Goal: Information Seeking & Learning: Find specific fact

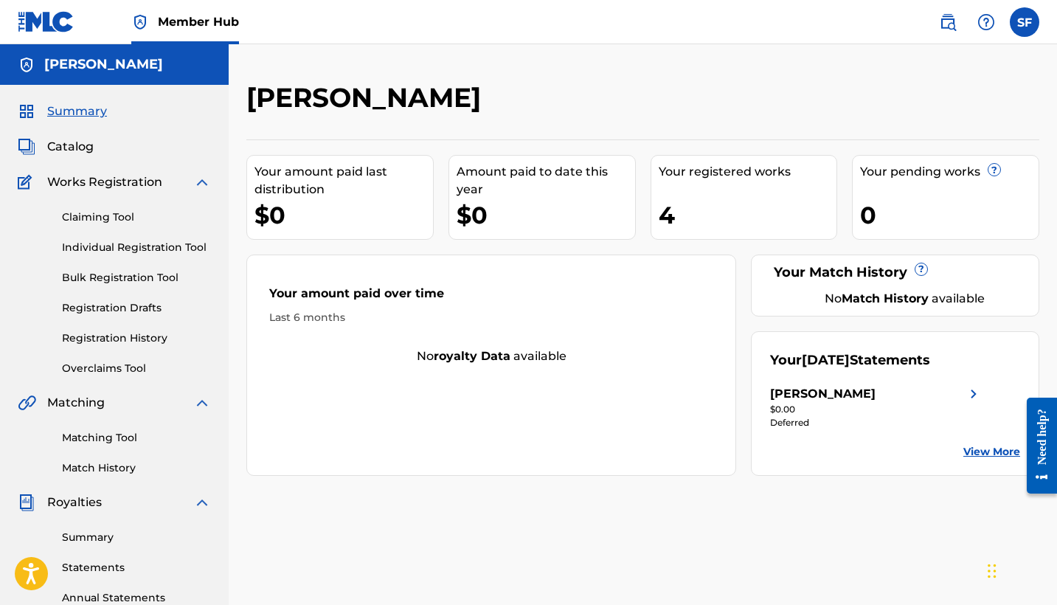
click at [707, 201] on div "4" at bounding box center [748, 214] width 179 height 33
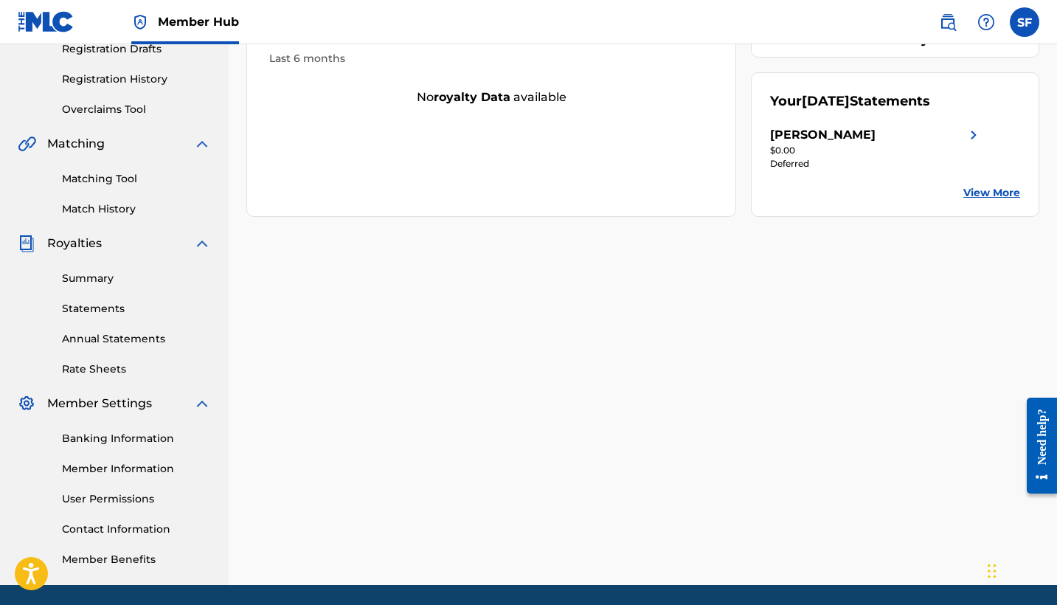
scroll to position [258, 0]
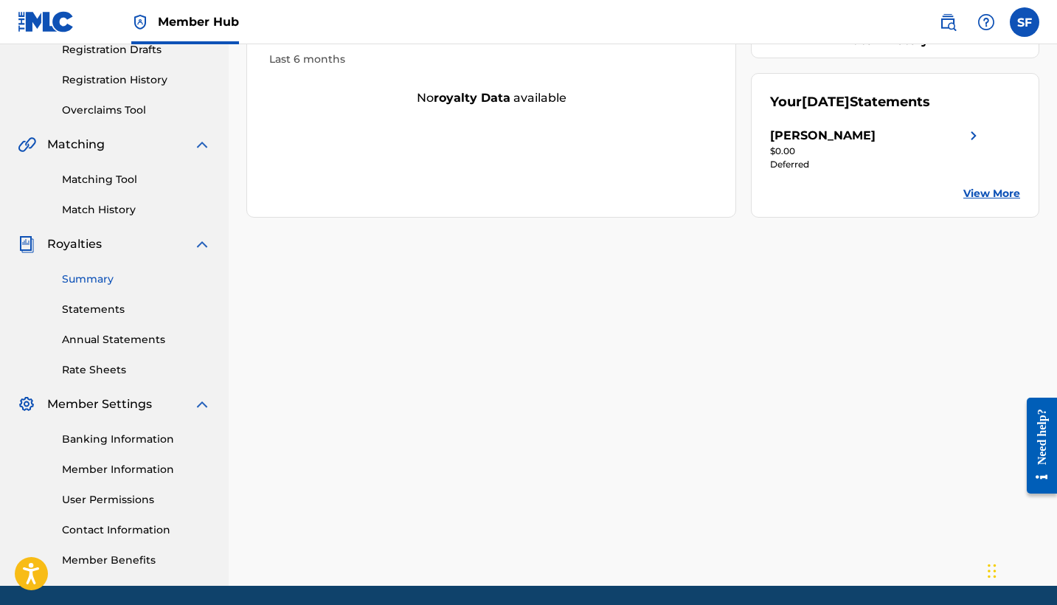
click at [91, 274] on link "Summary" at bounding box center [136, 279] width 149 height 15
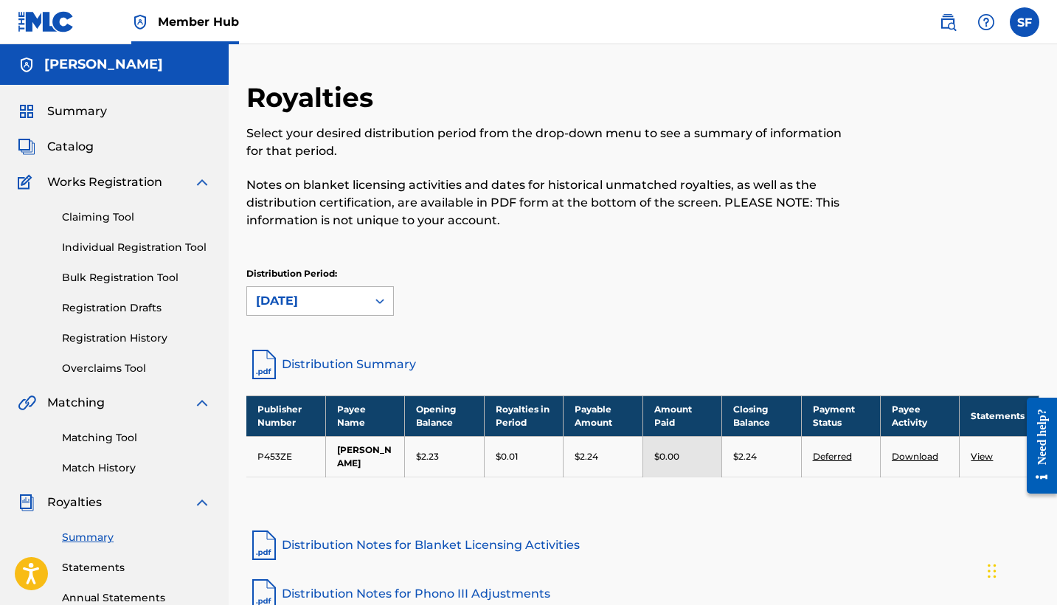
click at [369, 298] on div at bounding box center [380, 301] width 27 height 27
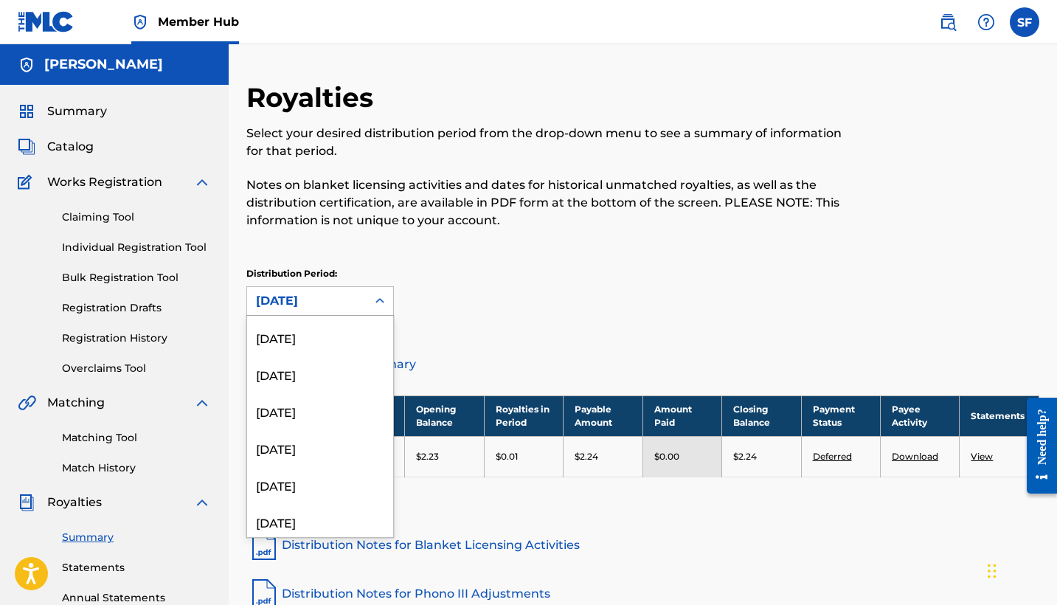
scroll to position [959, 0]
click at [306, 478] on div "[DATE]" at bounding box center [320, 481] width 146 height 37
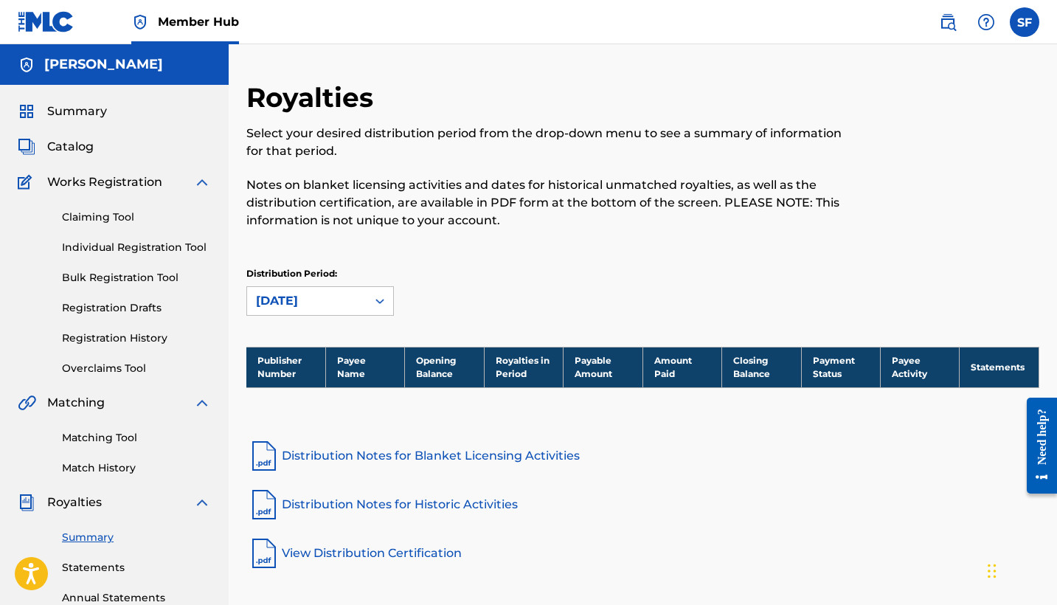
scroll to position [0, 0]
click at [338, 299] on div "[DATE]" at bounding box center [307, 301] width 102 height 18
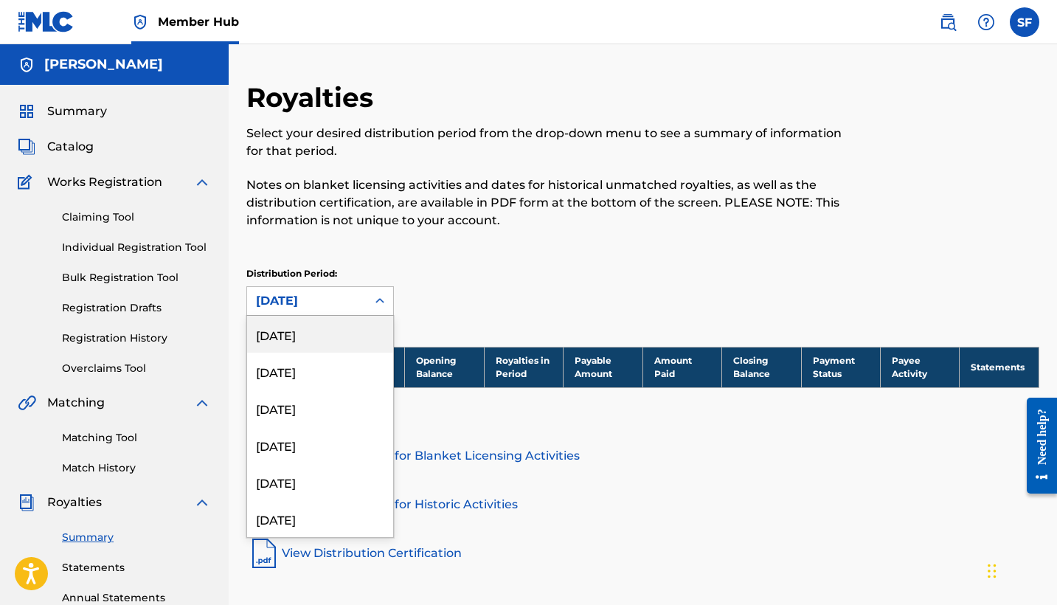
click at [345, 325] on div "[DATE]" at bounding box center [320, 334] width 146 height 37
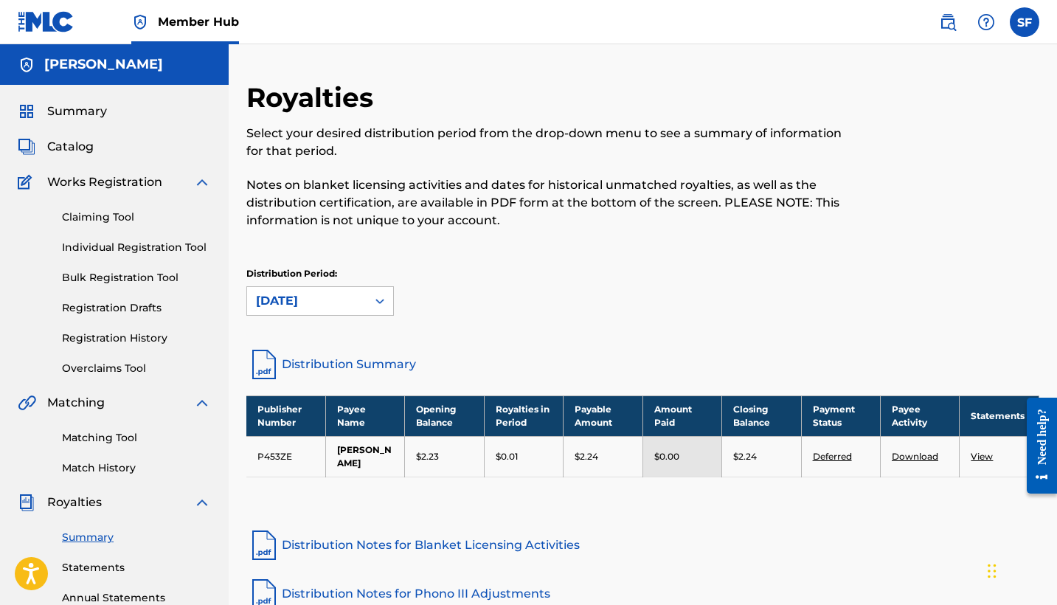
click at [395, 365] on link "Distribution Summary" at bounding box center [642, 364] width 793 height 35
click at [629, 213] on p "Notes on blanket licensing activities and dates for historical unmatched royalt…" at bounding box center [551, 202] width 611 height 53
click at [75, 120] on div "Summary Catalog Works Registration Claiming Tool Individual Registration Tool B…" at bounding box center [114, 464] width 229 height 759
click at [30, 114] on img at bounding box center [27, 112] width 18 height 18
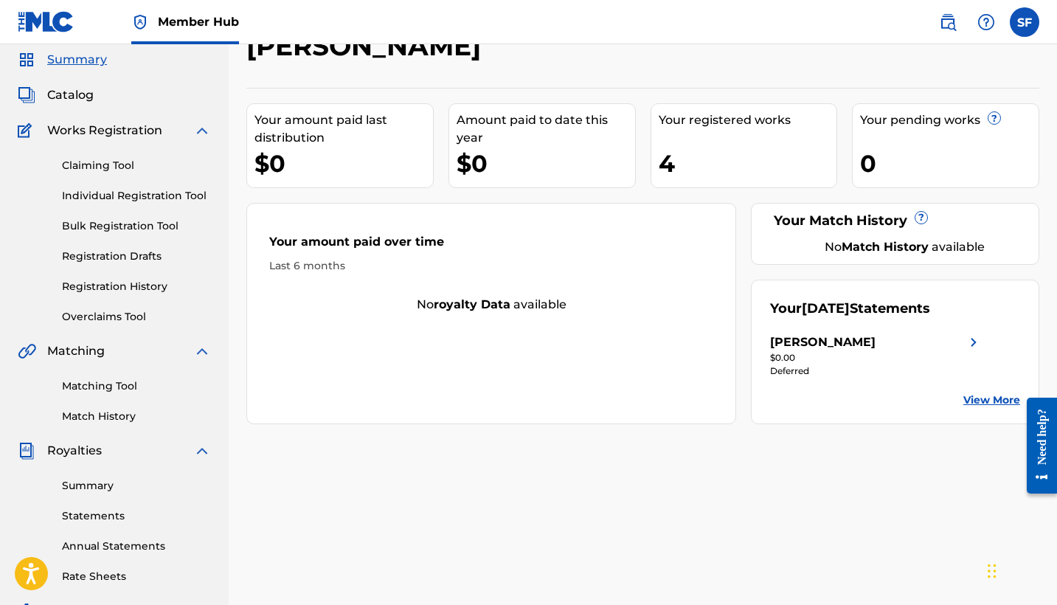
scroll to position [52, 0]
click at [985, 395] on link "View More" at bounding box center [992, 399] width 57 height 15
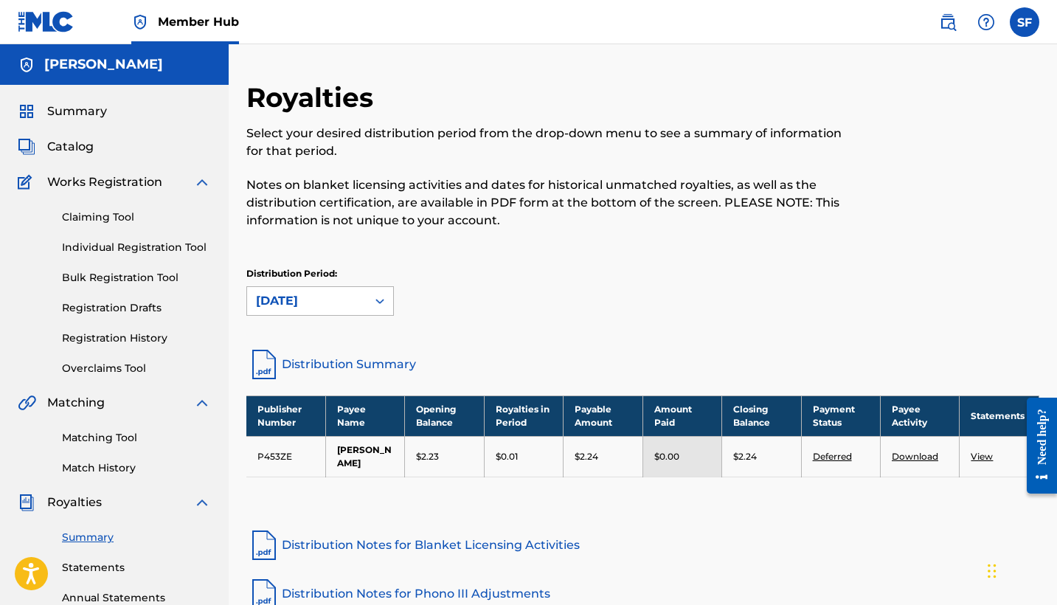
click at [349, 302] on div "[DATE]" at bounding box center [307, 301] width 102 height 18
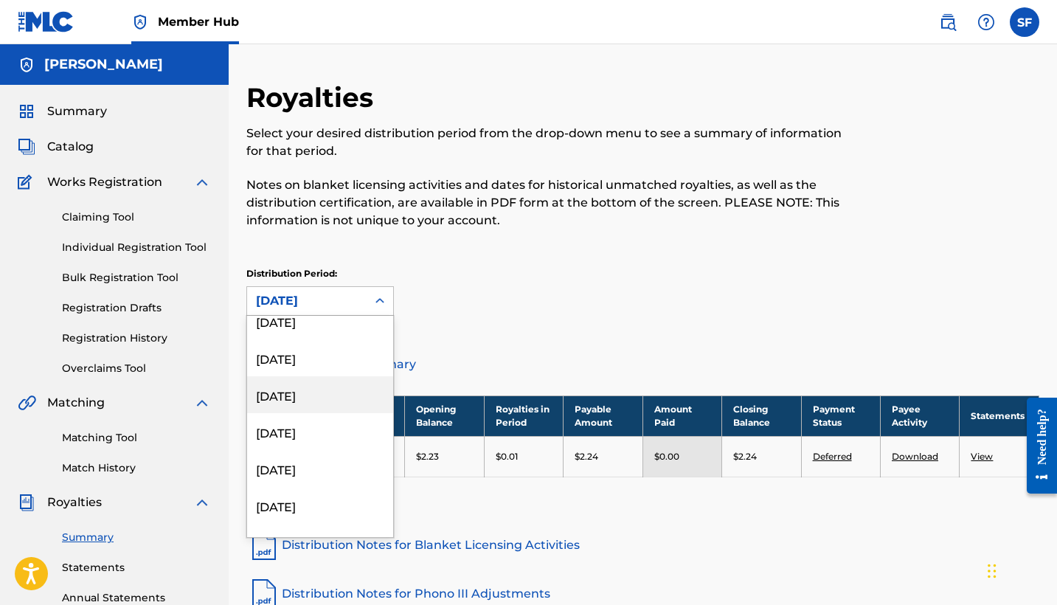
scroll to position [152, 0]
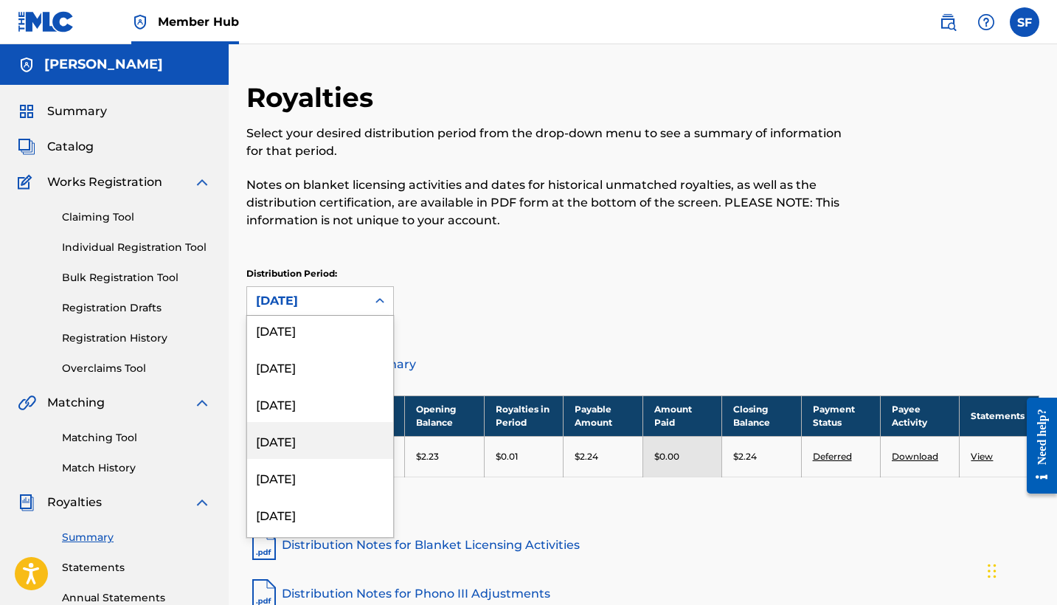
click at [338, 436] on div "[DATE]" at bounding box center [320, 440] width 146 height 37
click at [352, 314] on div "[DATE]" at bounding box center [307, 301] width 120 height 28
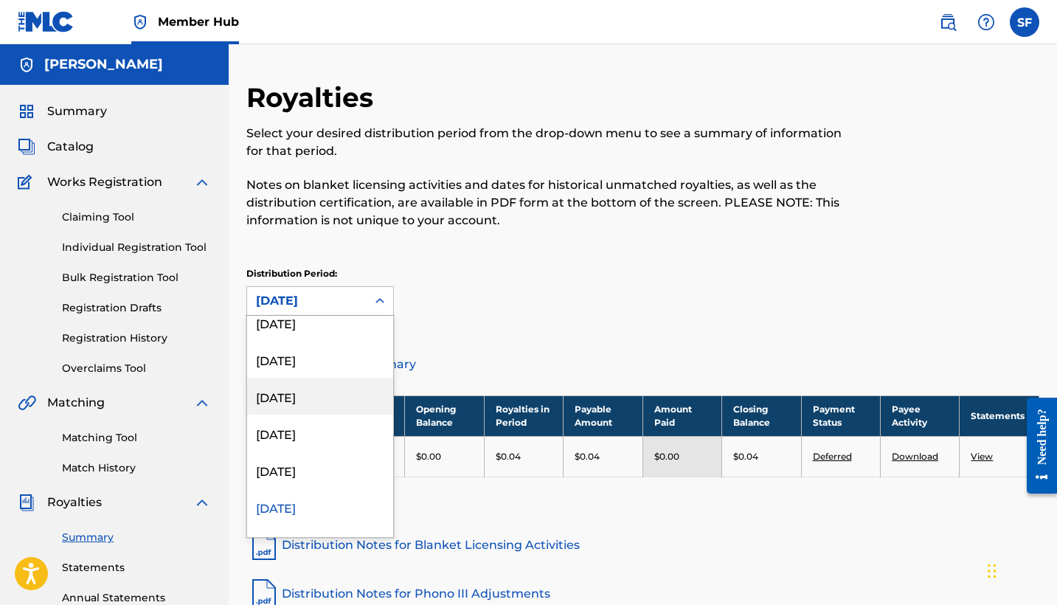
scroll to position [0, 0]
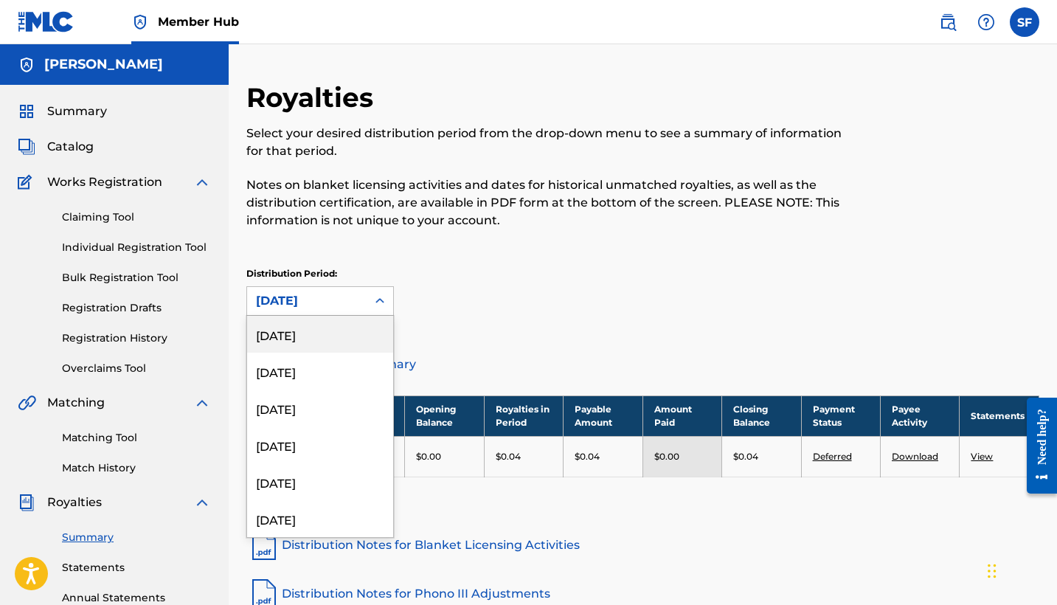
click at [328, 324] on div "[DATE]" at bounding box center [320, 334] width 146 height 37
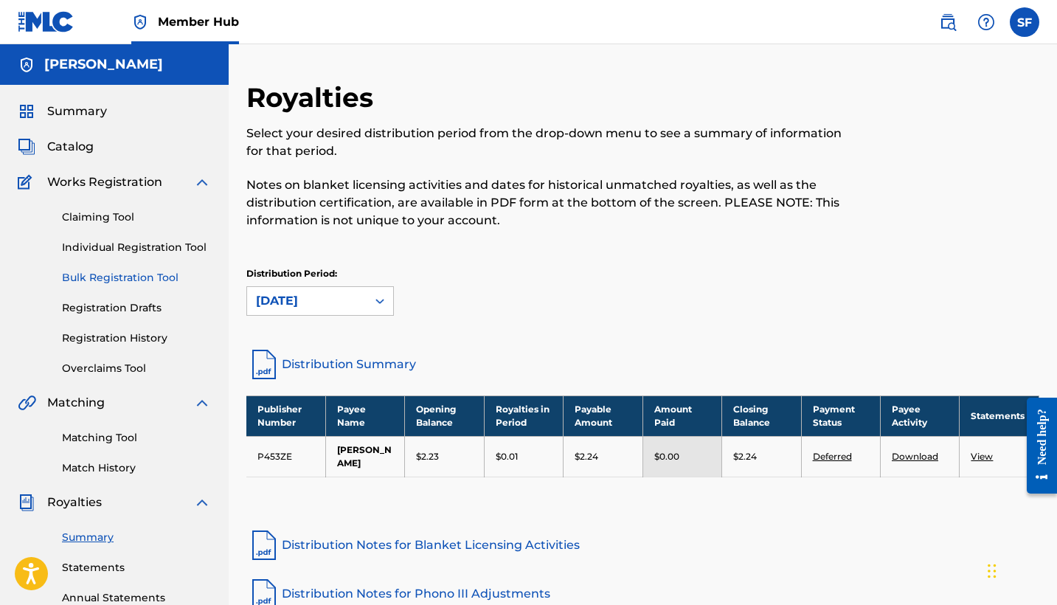
click at [120, 274] on link "Bulk Registration Tool" at bounding box center [136, 277] width 149 height 15
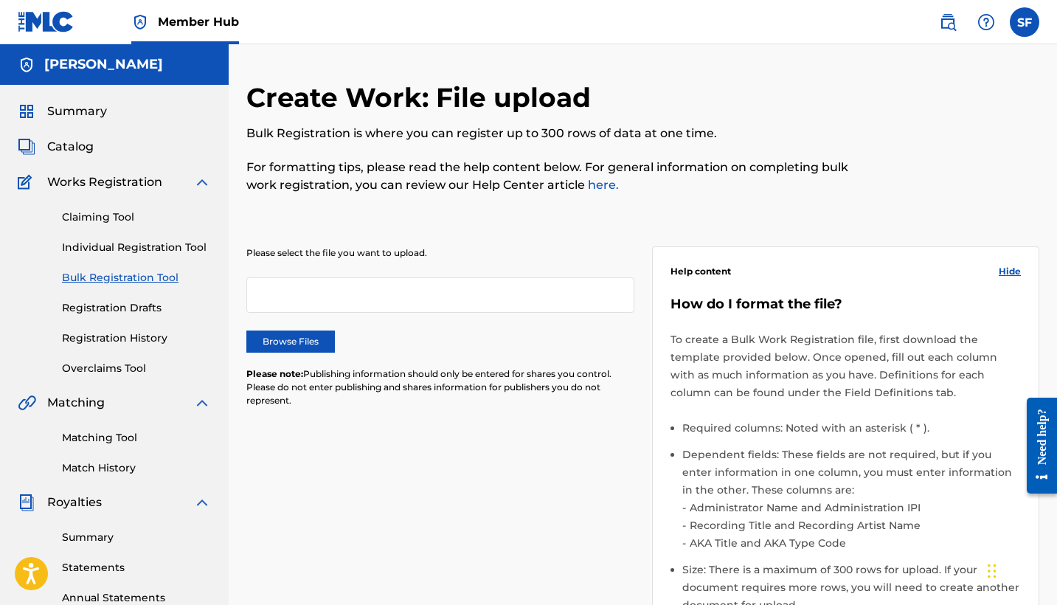
click at [114, 184] on span "Works Registration" at bounding box center [104, 182] width 115 height 18
click at [196, 180] on img at bounding box center [202, 182] width 18 height 18
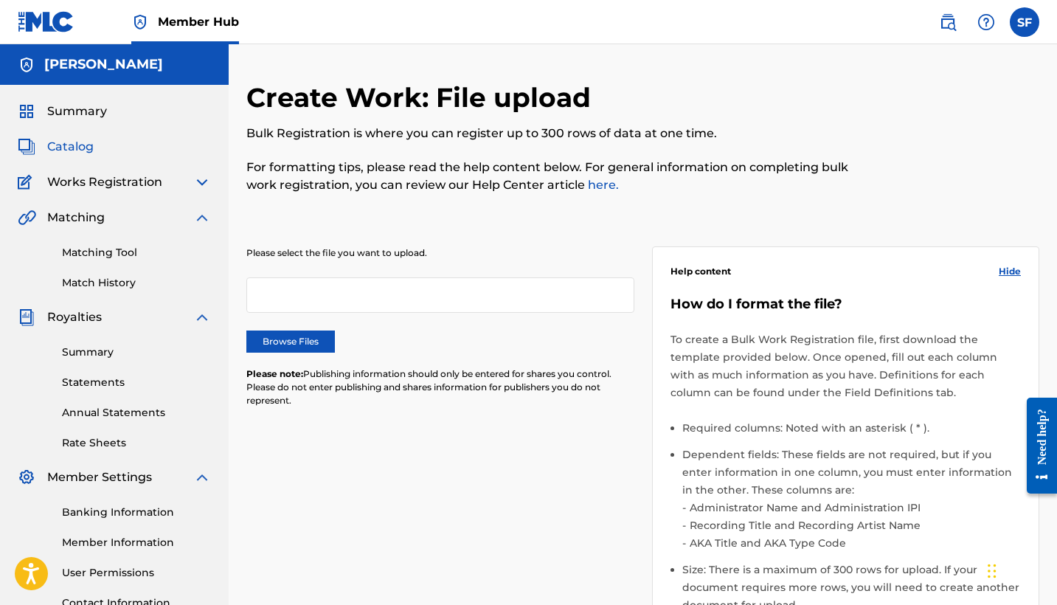
click at [70, 145] on span "Catalog" at bounding box center [70, 147] width 46 height 18
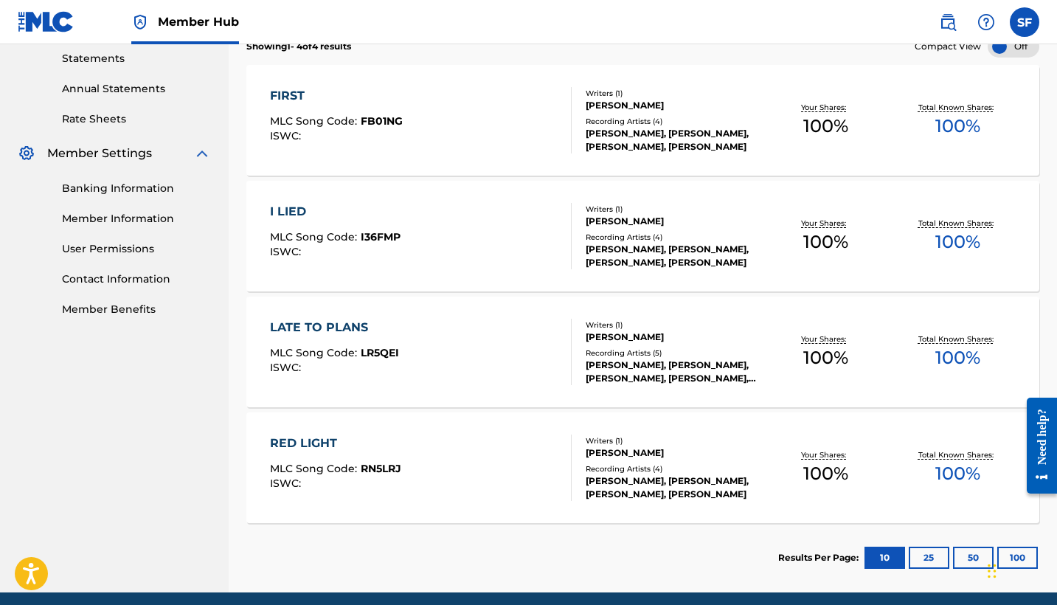
scroll to position [325, 0]
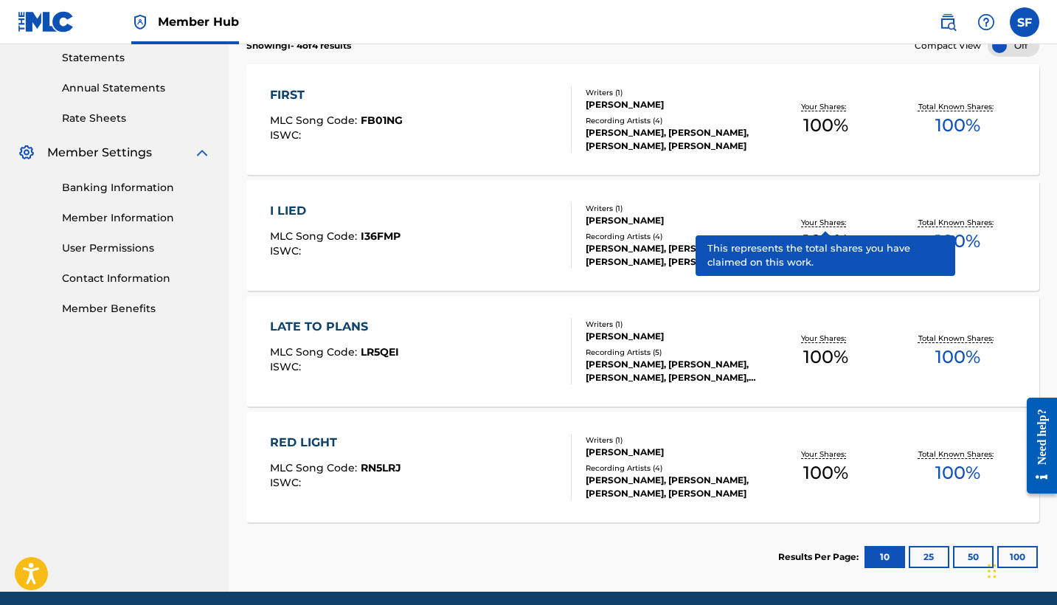
click at [362, 233] on span "I36FMP" at bounding box center [381, 235] width 40 height 13
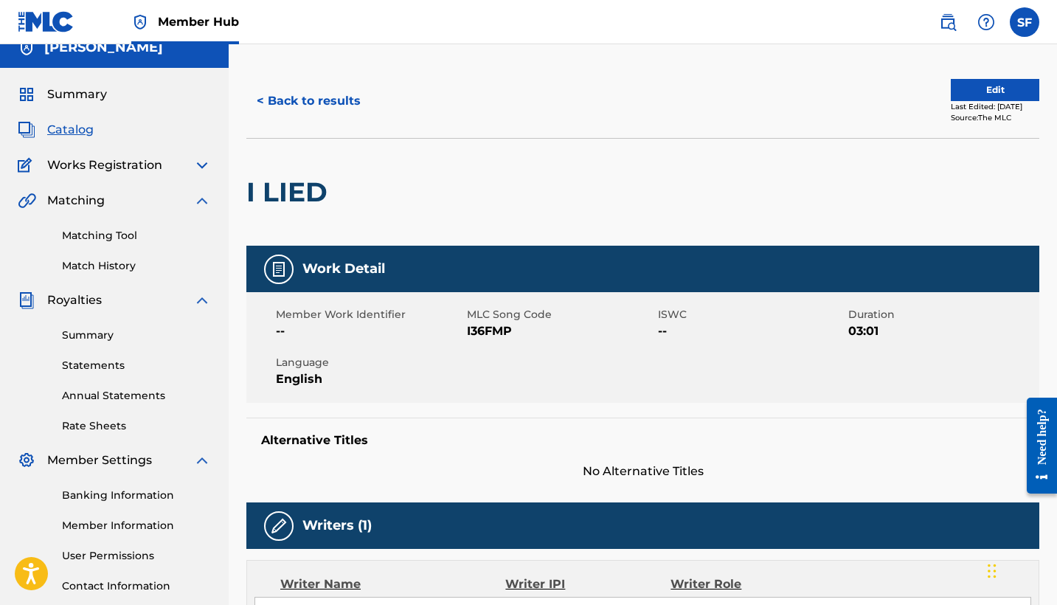
scroll to position [18, 0]
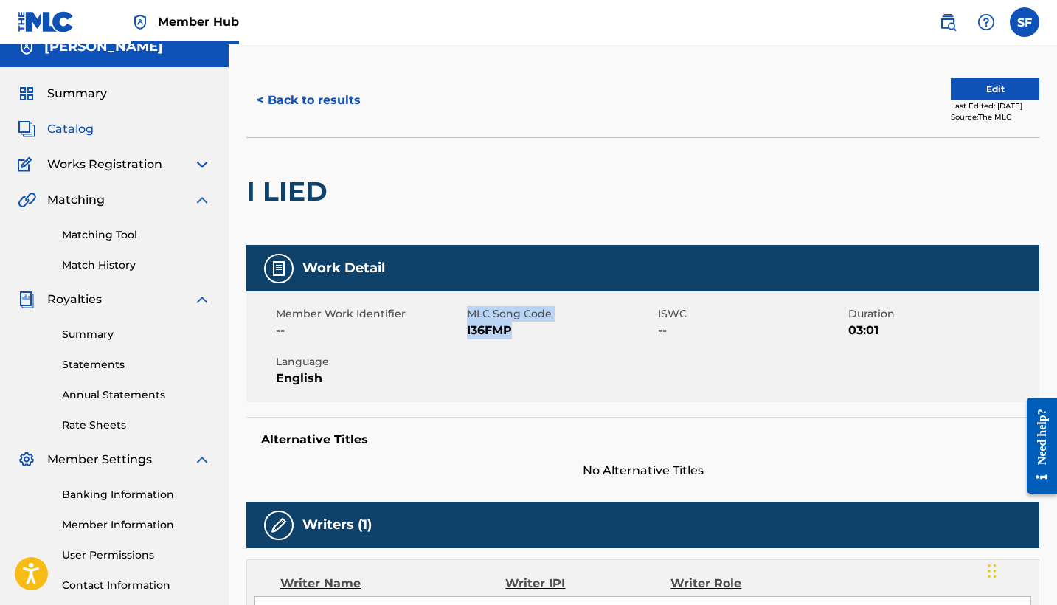
drag, startPoint x: 525, startPoint y: 328, endPoint x: 466, endPoint y: 328, distance: 59.8
click at [466, 328] on div "Member Work Identifier -- MLC Song Code I36FMP ISWC -- Duration 03:01 Language …" at bounding box center [642, 346] width 793 height 111
click at [516, 325] on span "I36FMP" at bounding box center [560, 331] width 187 height 18
drag, startPoint x: 521, startPoint y: 326, endPoint x: 467, endPoint y: 326, distance: 53.9
click at [467, 326] on span "I36FMP" at bounding box center [560, 331] width 187 height 18
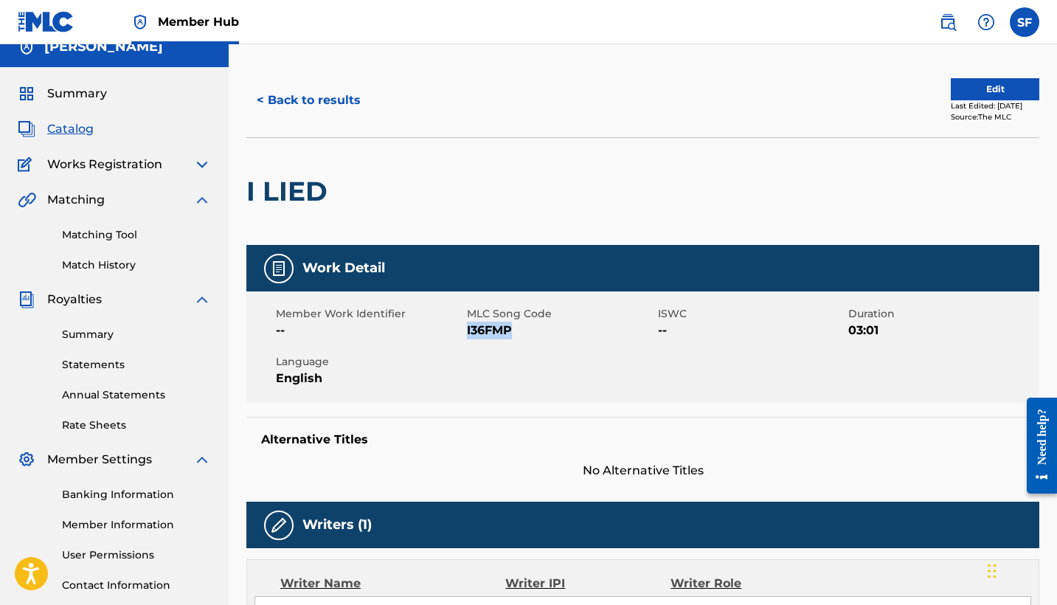
copy span "I36FMP"
click at [313, 106] on button "< Back to results" at bounding box center [308, 100] width 125 height 37
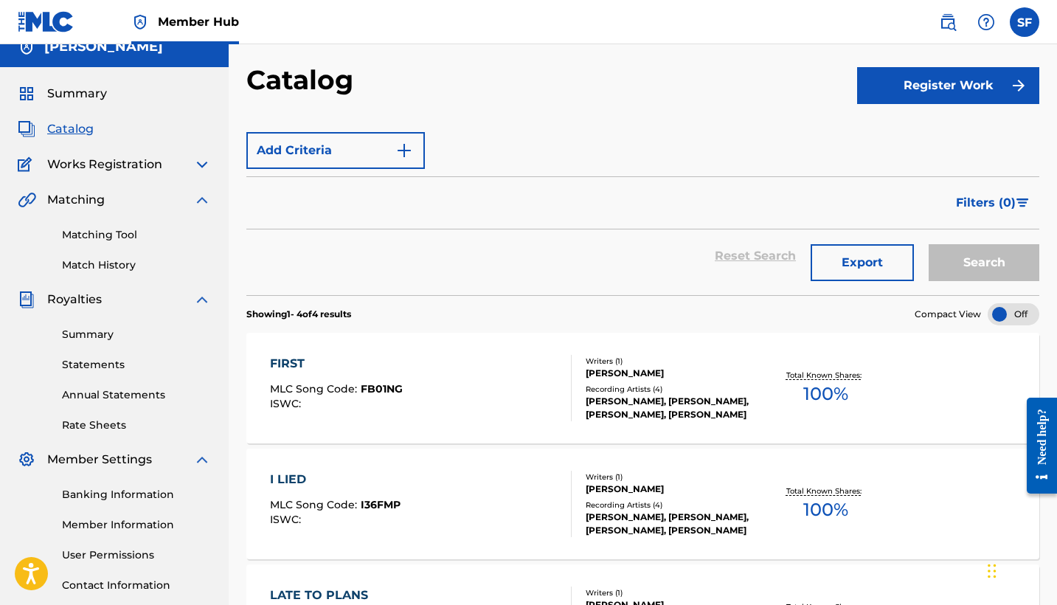
scroll to position [125, 0]
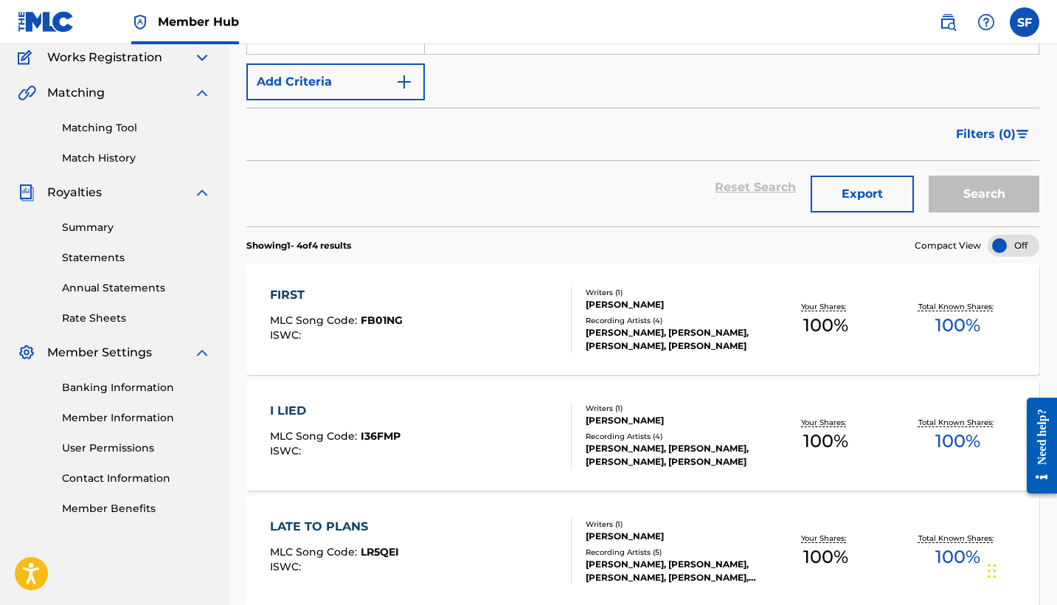
click at [390, 317] on span "FB01NG" at bounding box center [382, 320] width 42 height 13
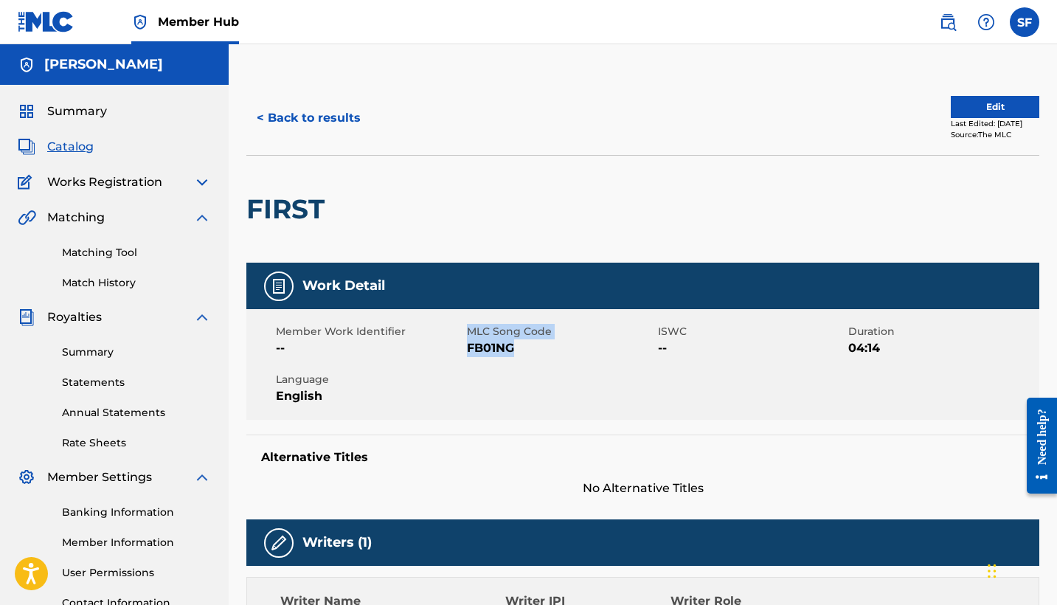
drag, startPoint x: 518, startPoint y: 348, endPoint x: 457, endPoint y: 348, distance: 60.5
click at [457, 348] on div "Member Work Identifier -- MLC Song Code FB01NG ISWC -- Duration 04:14 Language …" at bounding box center [642, 364] width 793 height 111
click at [525, 351] on span "FB01NG" at bounding box center [560, 348] width 187 height 18
drag, startPoint x: 525, startPoint y: 346, endPoint x: 468, endPoint y: 348, distance: 57.6
click at [468, 348] on span "FB01NG" at bounding box center [560, 348] width 187 height 18
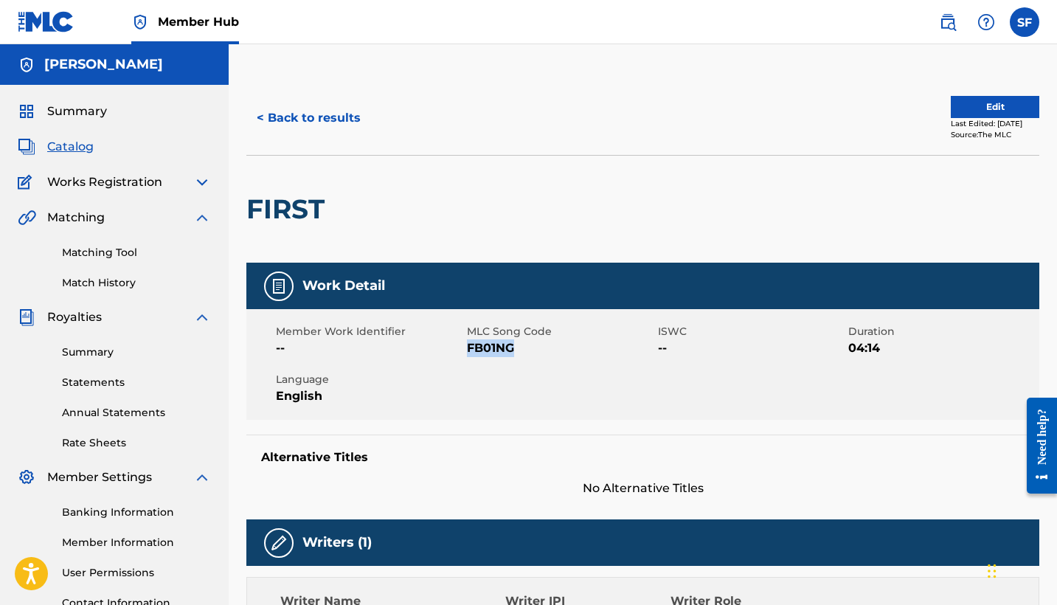
copy span "FB01NG"
click at [339, 121] on button "< Back to results" at bounding box center [308, 118] width 125 height 37
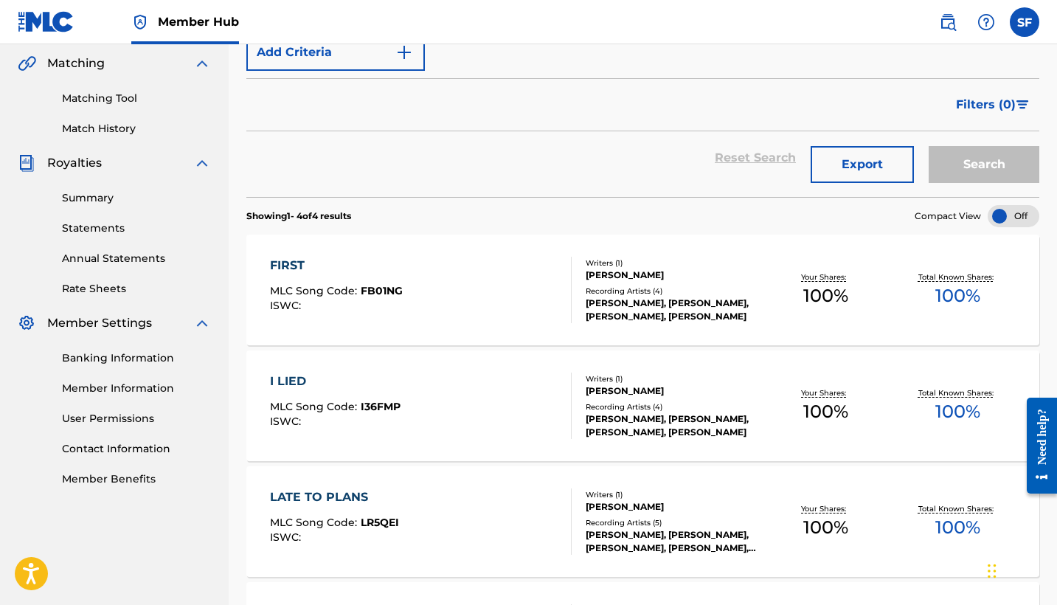
scroll to position [220, 0]
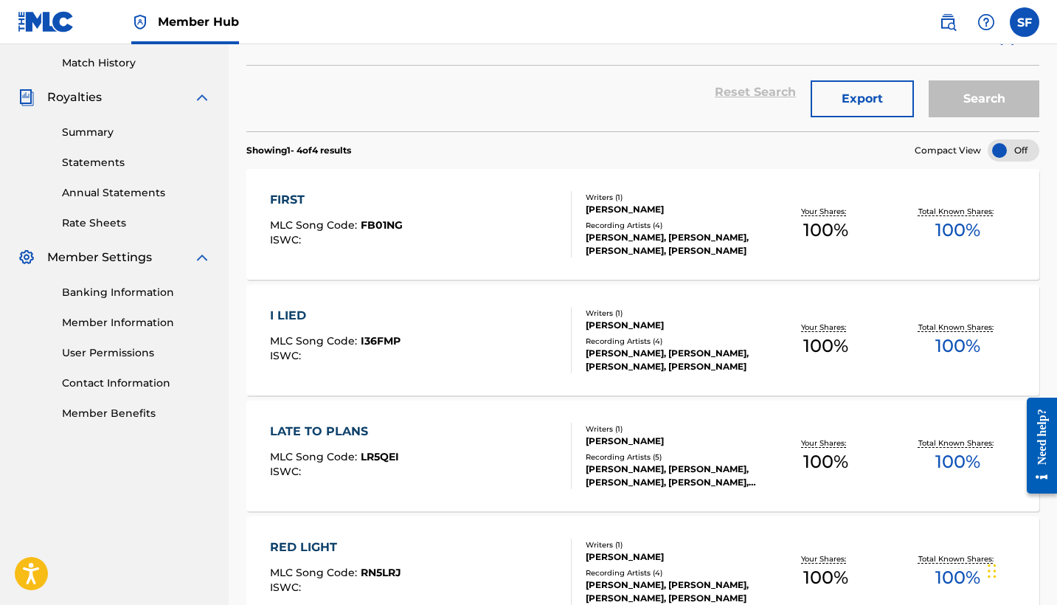
click at [330, 448] on div "LATE TO PLANS MLC Song Code : LR5QEI ISWC :" at bounding box center [334, 456] width 129 height 66
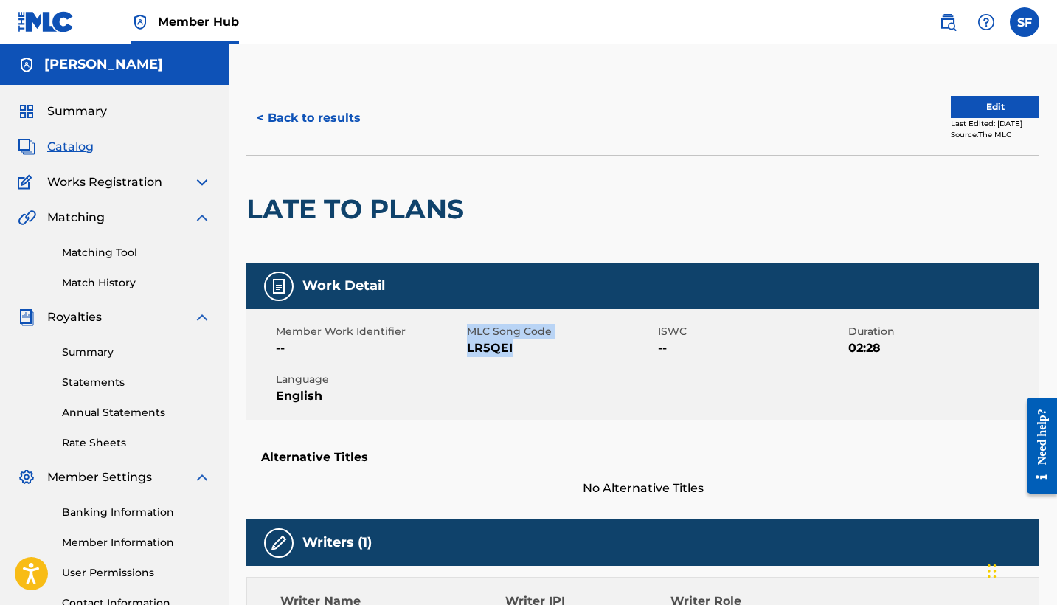
drag, startPoint x: 521, startPoint y: 352, endPoint x: 443, endPoint y: 352, distance: 78.2
click at [443, 352] on div "Member Work Identifier -- MLC Song Code LR5QEI ISWC -- Duration 02:28 Language …" at bounding box center [642, 364] width 793 height 111
click at [539, 342] on span "LR5QEI" at bounding box center [560, 348] width 187 height 18
drag, startPoint x: 523, startPoint y: 342, endPoint x: 468, endPoint y: 350, distance: 55.8
click at [468, 350] on span "LR5QEI" at bounding box center [560, 348] width 187 height 18
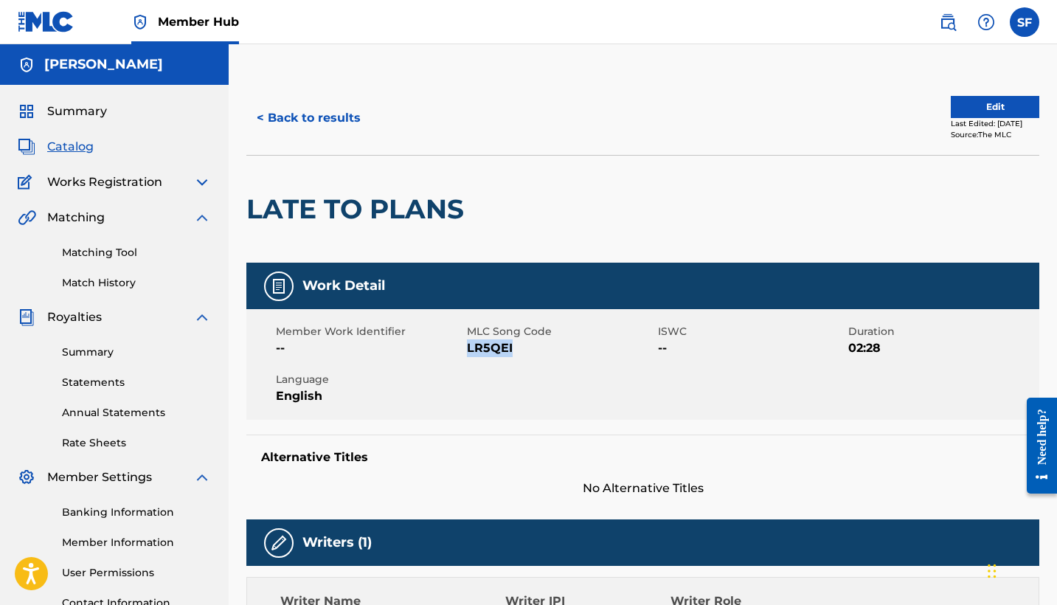
copy span "LR5QEI"
click at [336, 117] on button "< Back to results" at bounding box center [308, 118] width 125 height 37
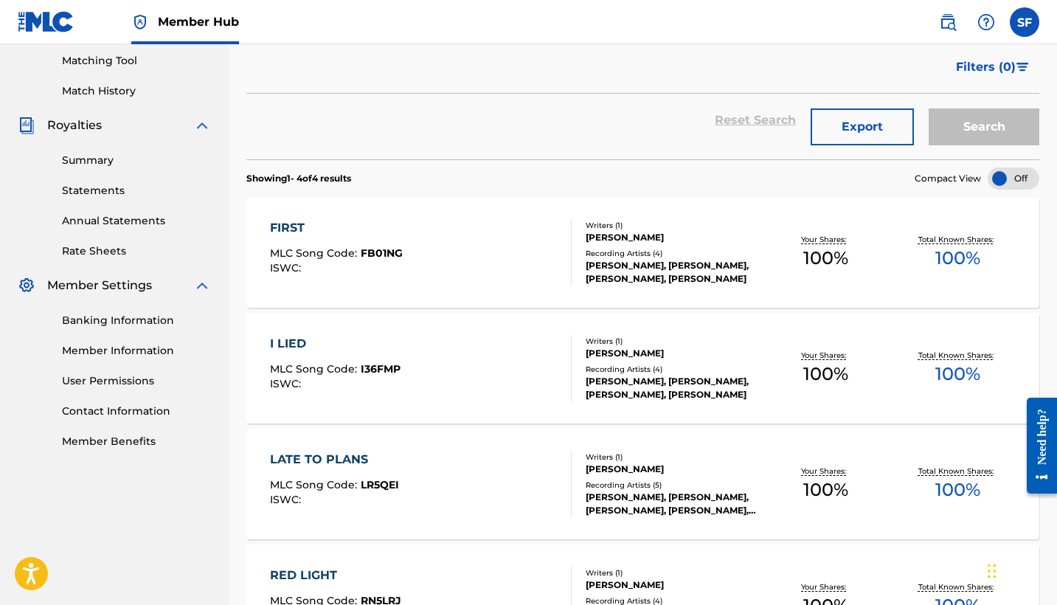
scroll to position [266, 0]
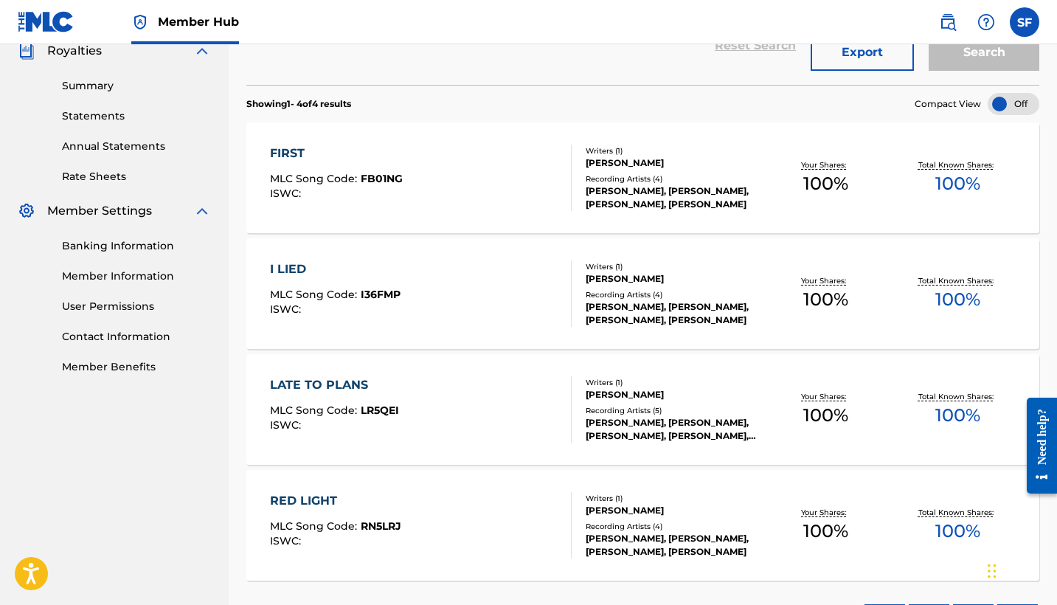
click at [390, 500] on div "RED LIGHT" at bounding box center [335, 501] width 131 height 18
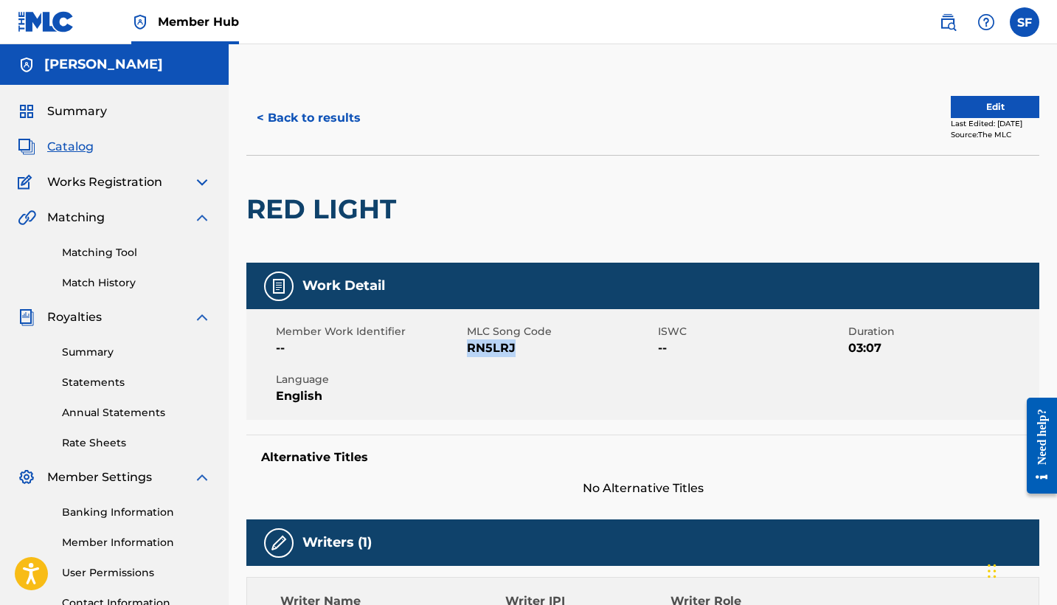
drag, startPoint x: 525, startPoint y: 350, endPoint x: 468, endPoint y: 350, distance: 57.6
click at [468, 350] on span "RN5LRJ" at bounding box center [560, 348] width 187 height 18
copy span "RN5LRJ"
click at [316, 122] on button "< Back to results" at bounding box center [308, 118] width 125 height 37
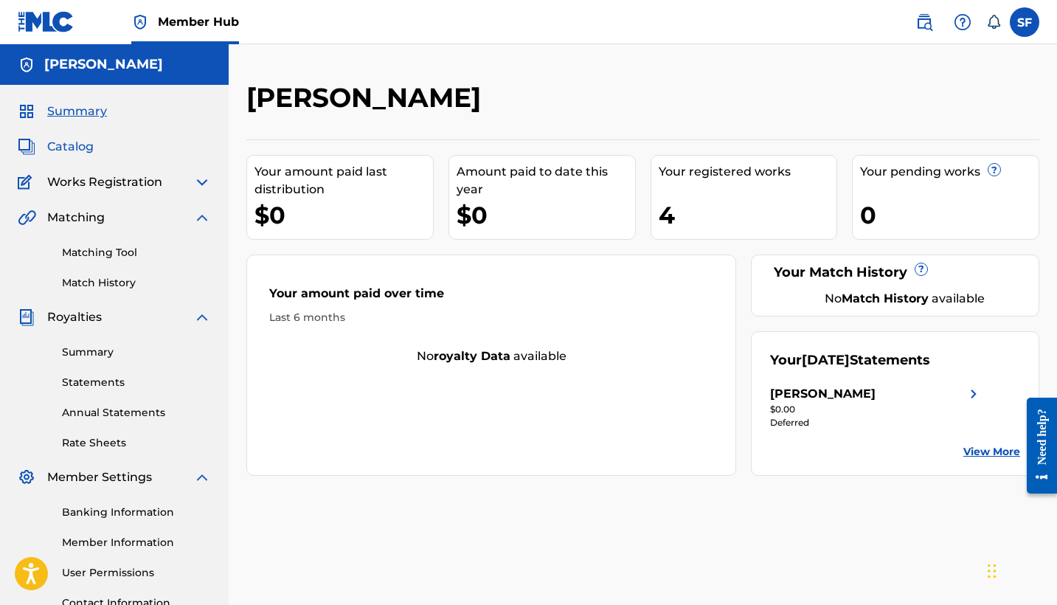
click at [63, 144] on span "Catalog" at bounding box center [70, 147] width 46 height 18
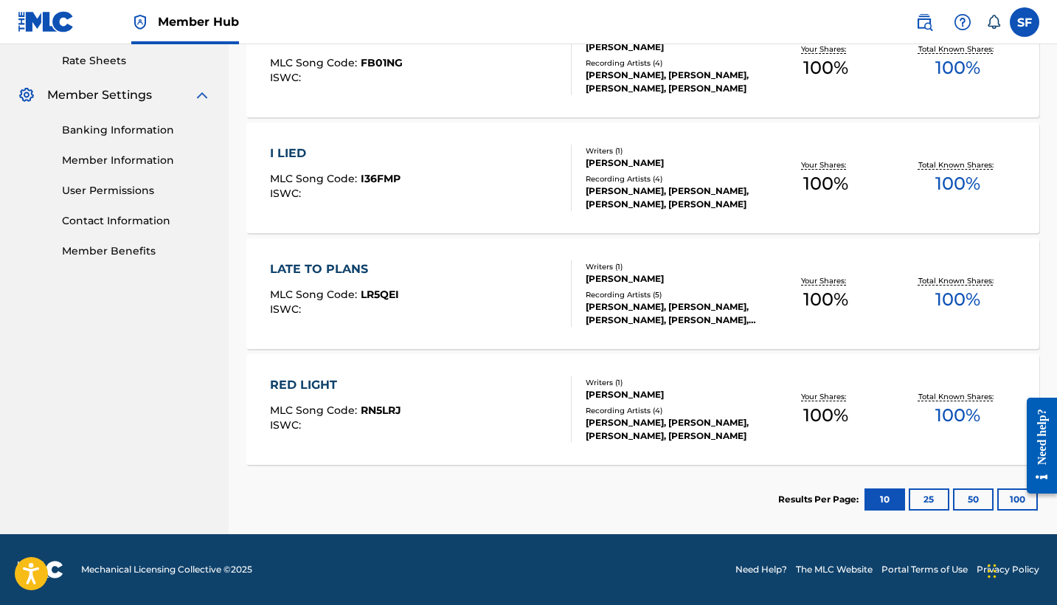
scroll to position [382, 0]
click at [435, 93] on div "FIRST MLC Song Code : FB01NG ISWC :" at bounding box center [421, 62] width 302 height 66
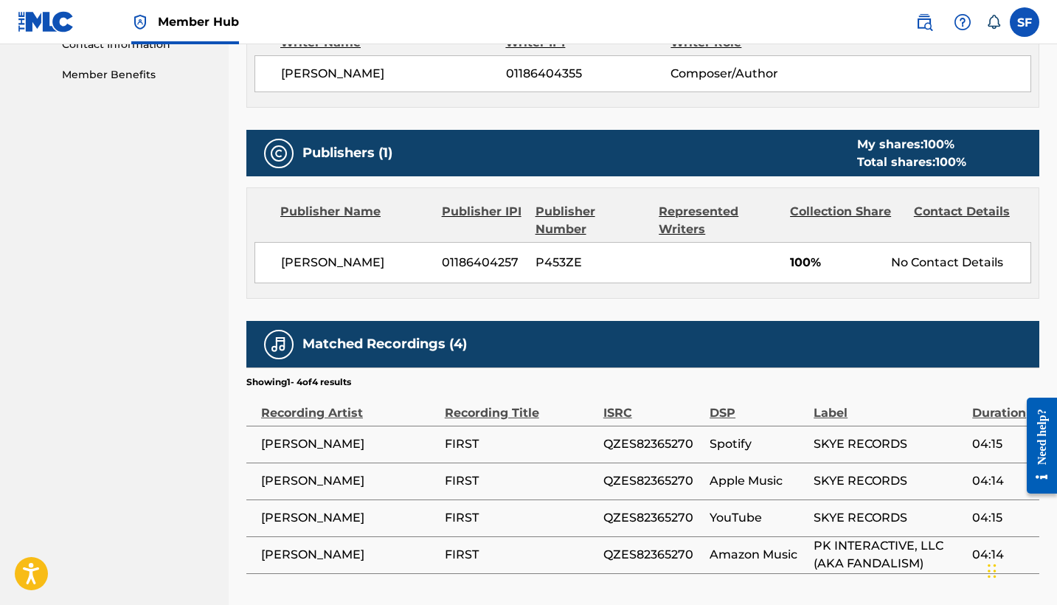
scroll to position [551, 0]
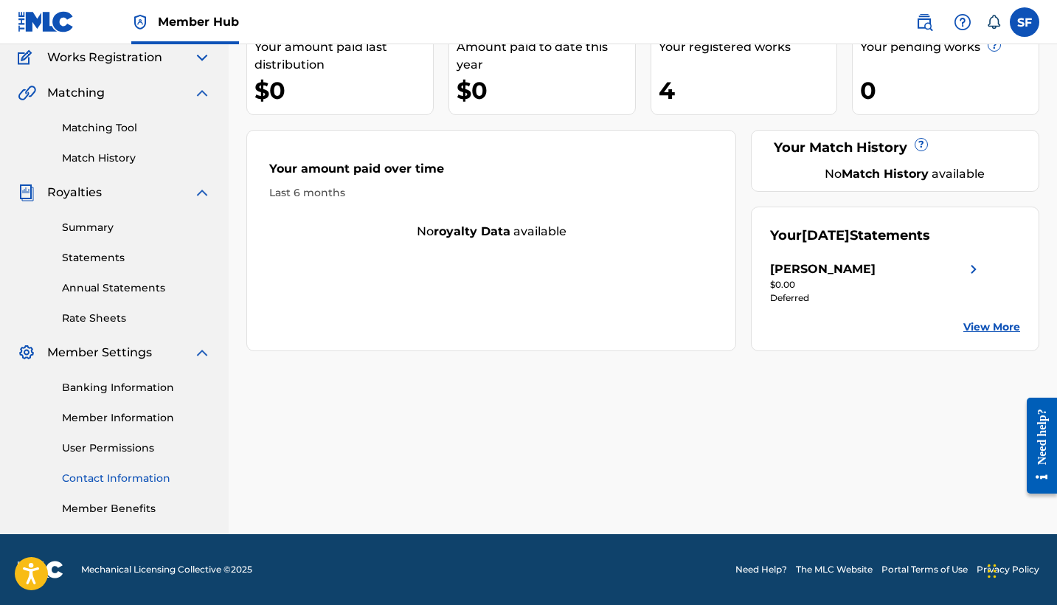
scroll to position [125, 0]
click at [134, 388] on link "Banking Information" at bounding box center [136, 387] width 149 height 15
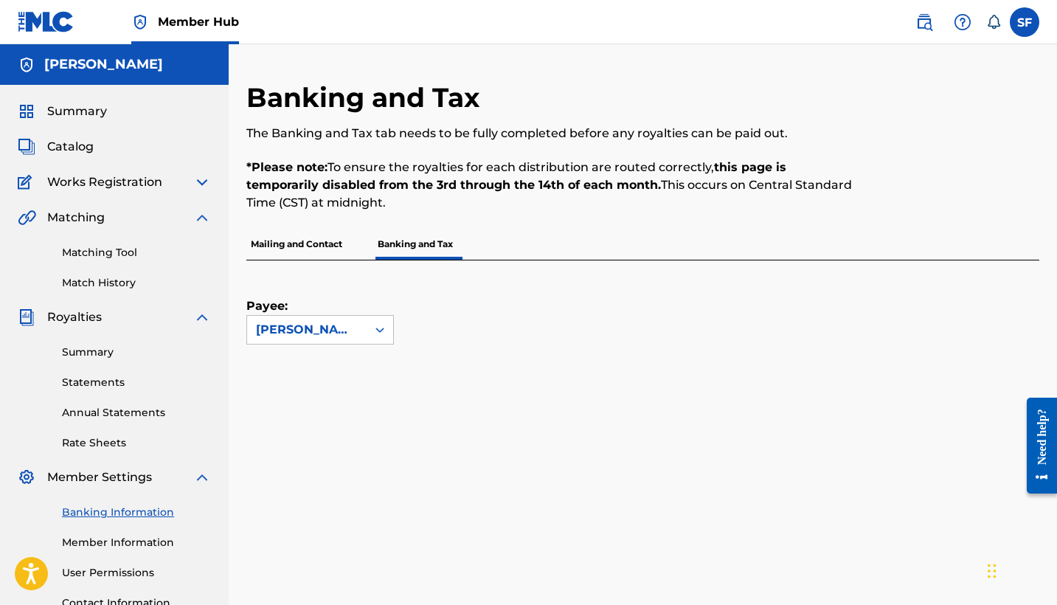
click at [106, 64] on h5 "[PERSON_NAME]" at bounding box center [103, 64] width 119 height 17
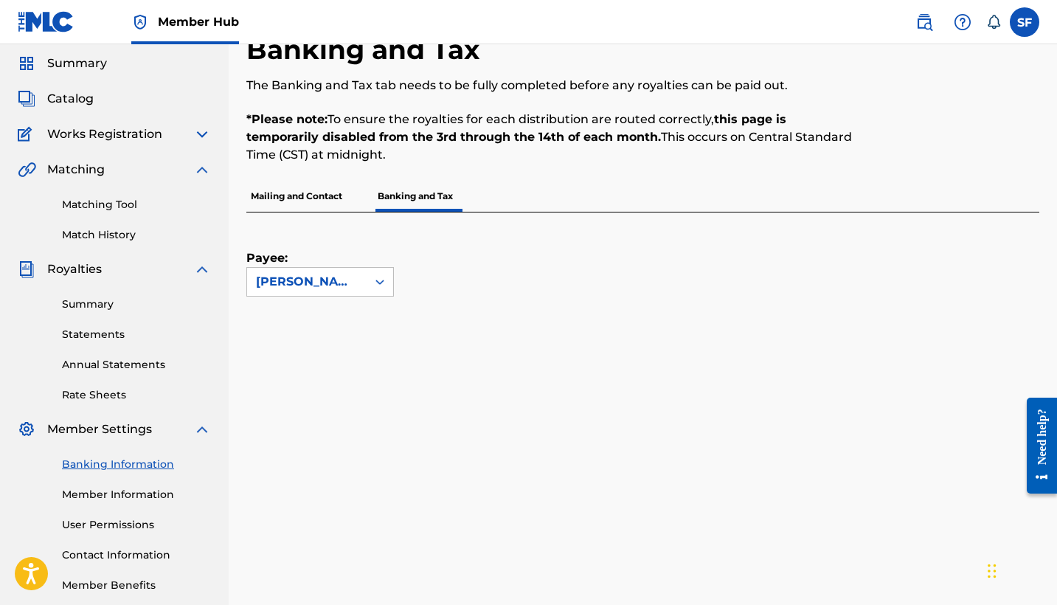
scroll to position [114, 0]
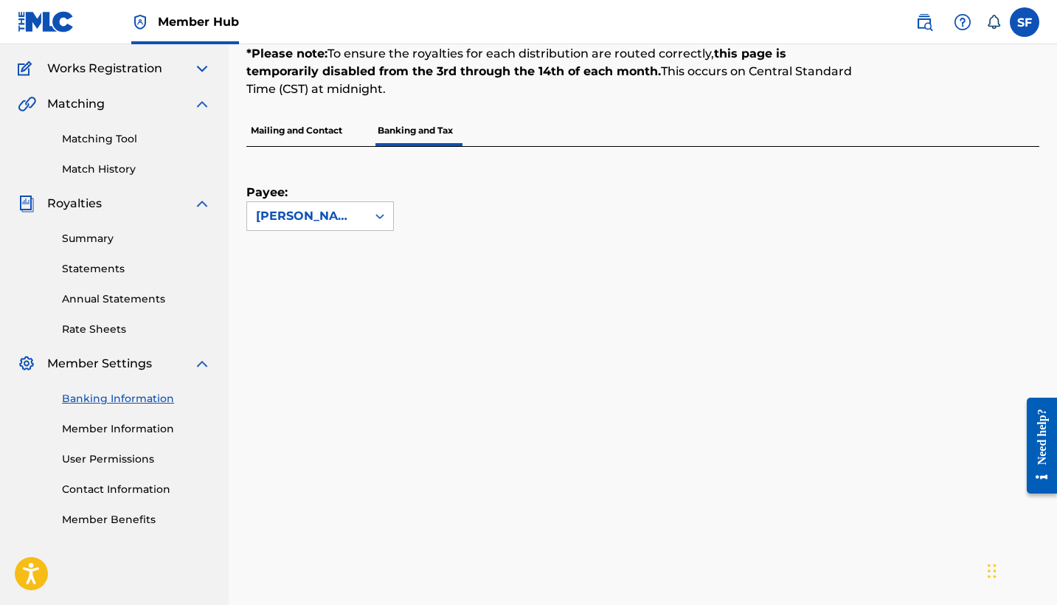
click at [149, 403] on link "Banking Information" at bounding box center [136, 398] width 149 height 15
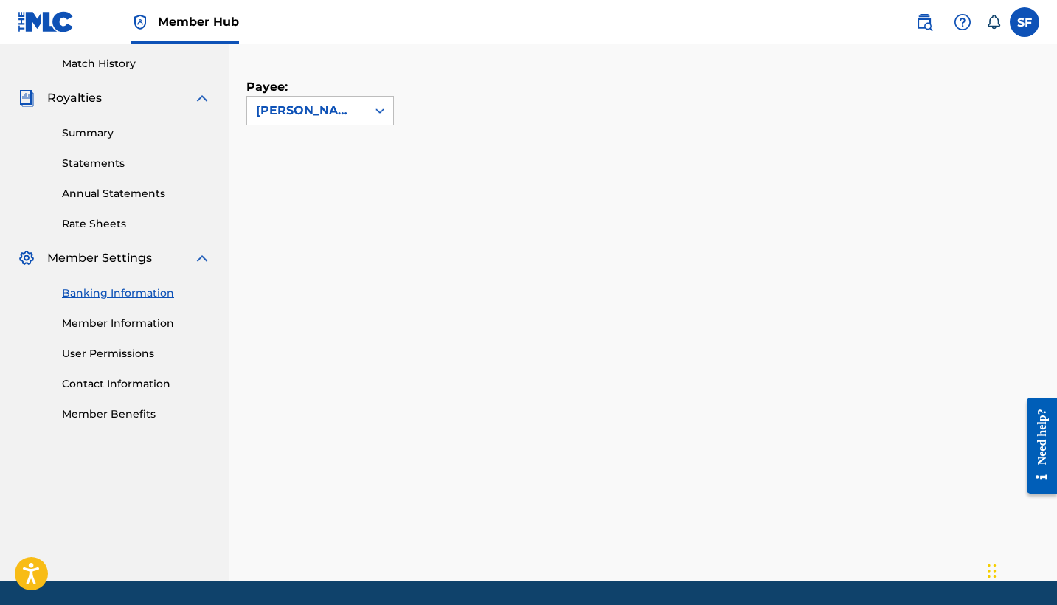
scroll to position [217, 0]
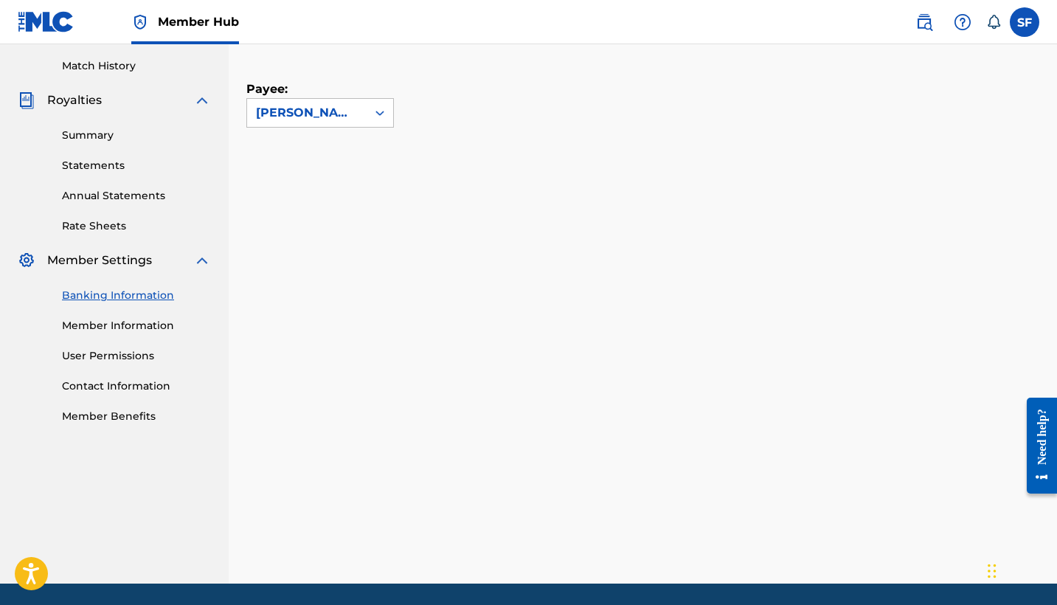
click at [100, 148] on div "Summary Statements Annual Statements Rate Sheets" at bounding box center [114, 171] width 193 height 125
click at [95, 140] on link "Summary" at bounding box center [136, 135] width 149 height 15
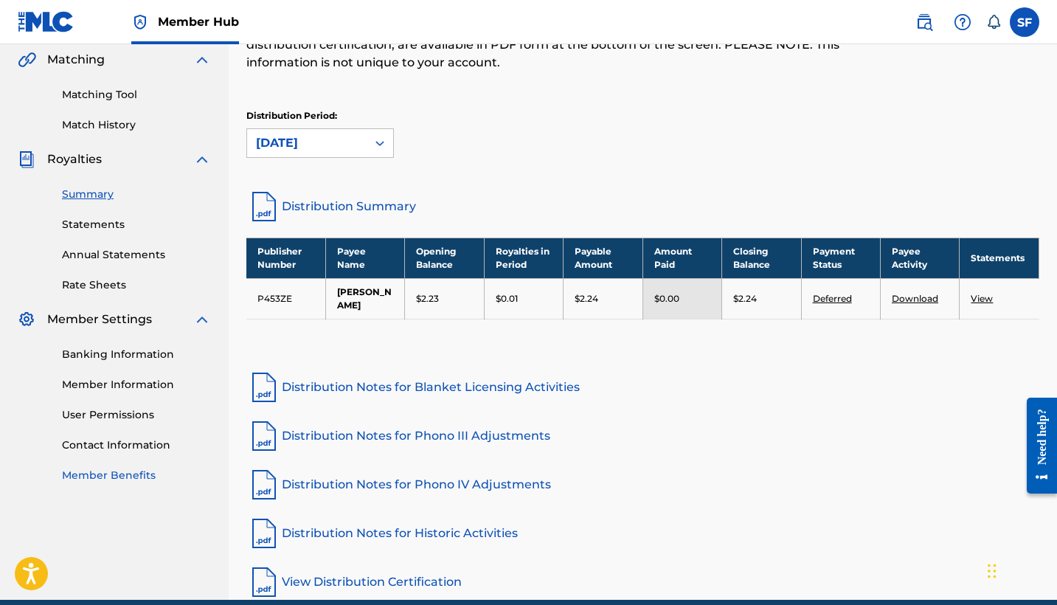
scroll to position [173, 0]
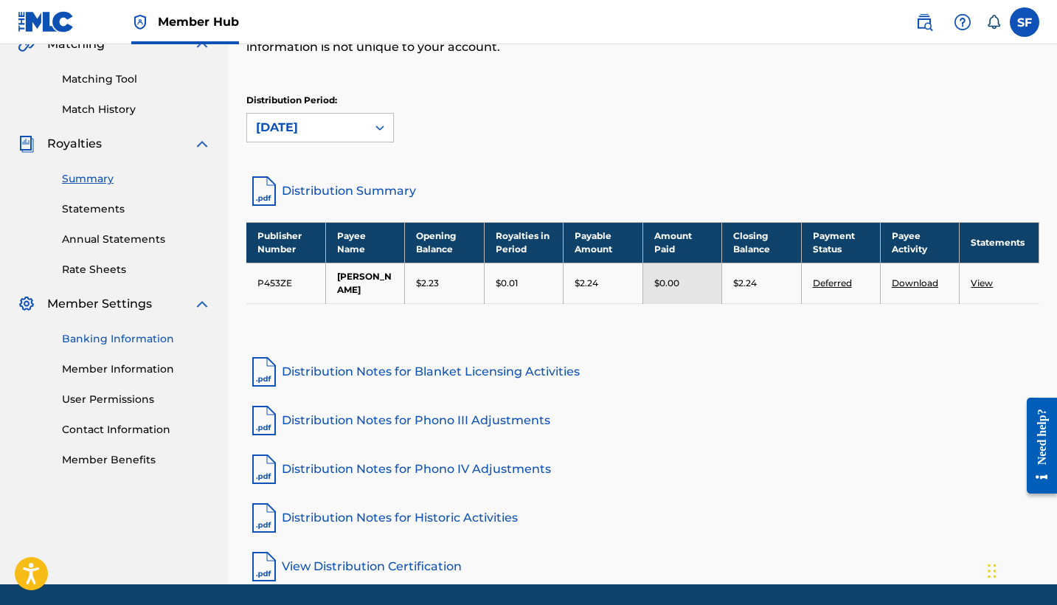
click at [121, 340] on link "Banking Information" at bounding box center [136, 338] width 149 height 15
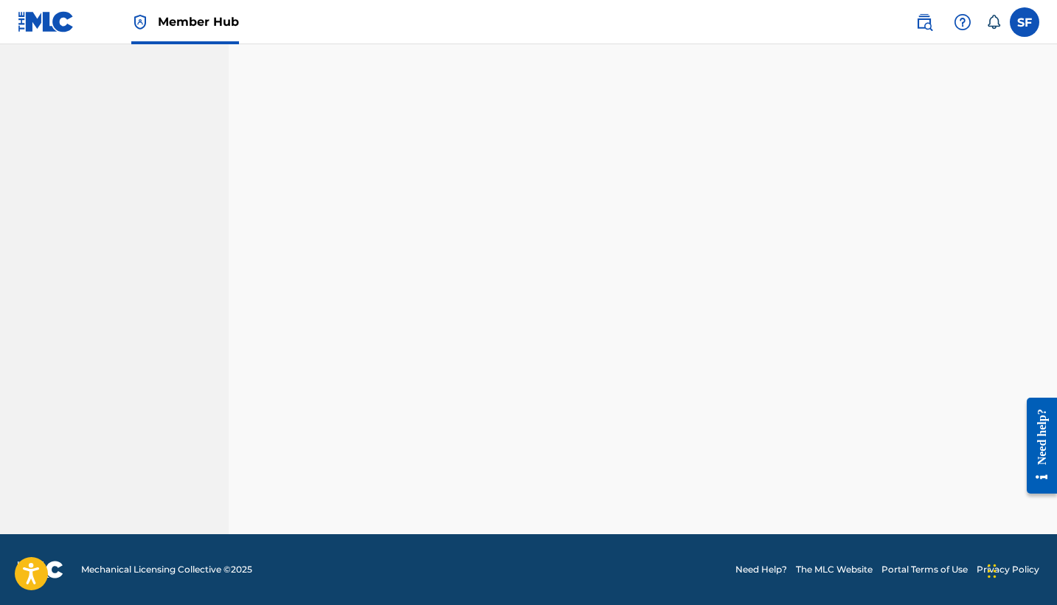
scroll to position [428, 0]
